Goal: Information Seeking & Learning: Learn about a topic

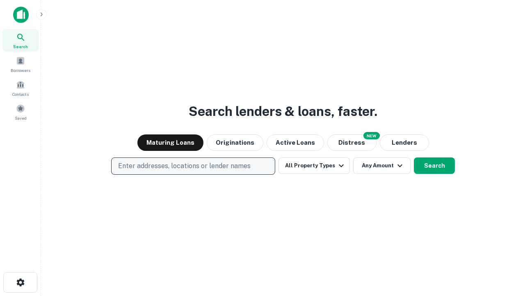
click at [193, 166] on p "Enter addresses, locations or lender names" at bounding box center [184, 166] width 133 height 10
type input "**********"
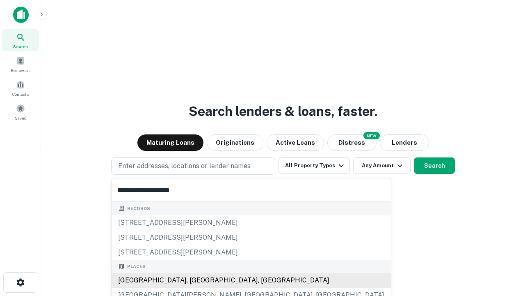
click at [196, 280] on div "[GEOGRAPHIC_DATA], [GEOGRAPHIC_DATA], [GEOGRAPHIC_DATA]" at bounding box center [252, 280] width 280 height 15
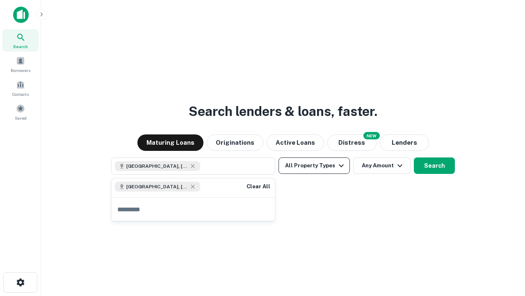
click at [314, 165] on button "All Property Types" at bounding box center [314, 165] width 71 height 16
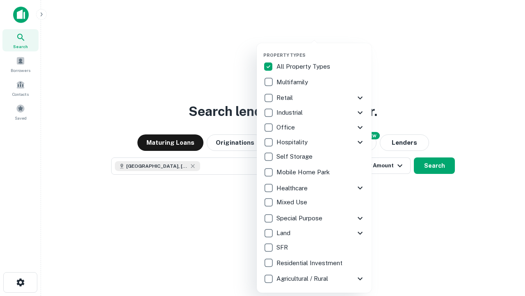
click at [321, 50] on button "button" at bounding box center [321, 50] width 115 height 0
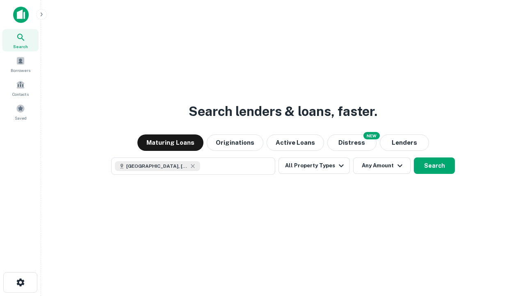
scroll to position [13, 0]
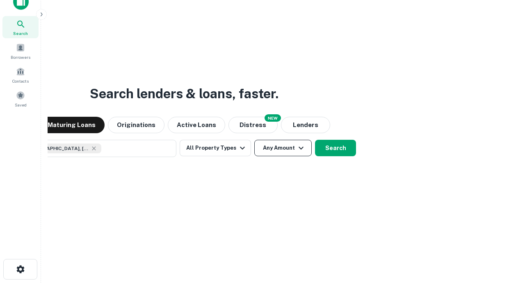
click at [255, 140] on button "Any Amount" at bounding box center [283, 148] width 57 height 16
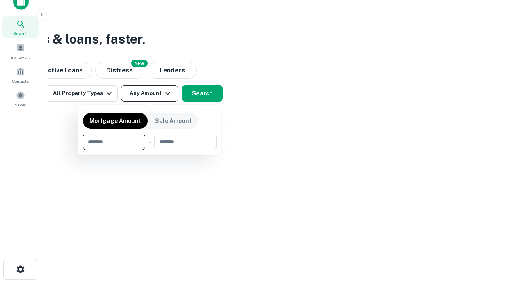
type input "*******"
click at [150, 150] on button "button" at bounding box center [150, 150] width 134 height 0
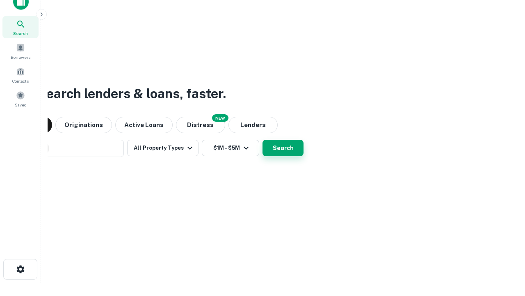
click at [263, 140] on button "Search" at bounding box center [283, 148] width 41 height 16
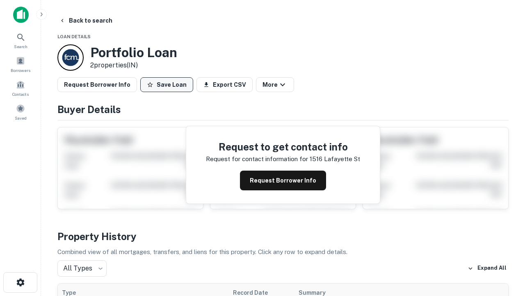
click at [167, 85] on button "Save Loan" at bounding box center [166, 84] width 53 height 15
click at [169, 85] on button "Save Loan" at bounding box center [166, 84] width 53 height 15
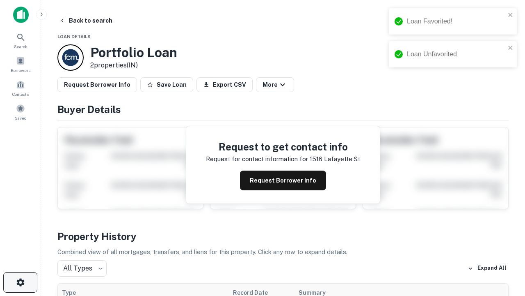
click at [20, 282] on icon "button" at bounding box center [21, 282] width 10 height 10
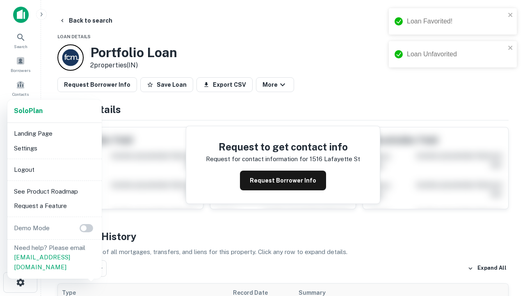
click at [54, 169] on li "Logout" at bounding box center [55, 169] width 88 height 15
